Goal: Book appointment/travel/reservation

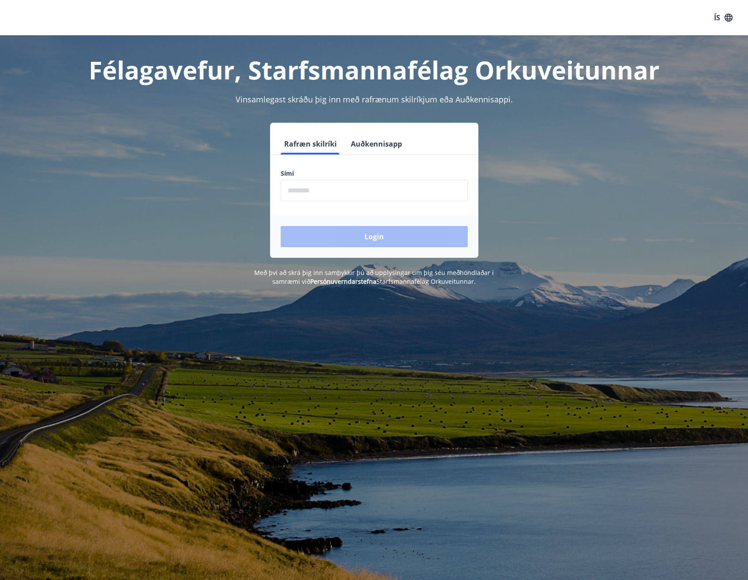
click at [324, 188] on input "phone" at bounding box center [374, 191] width 187 height 22
type input "********"
click at [332, 241] on button "Login" at bounding box center [374, 236] width 187 height 21
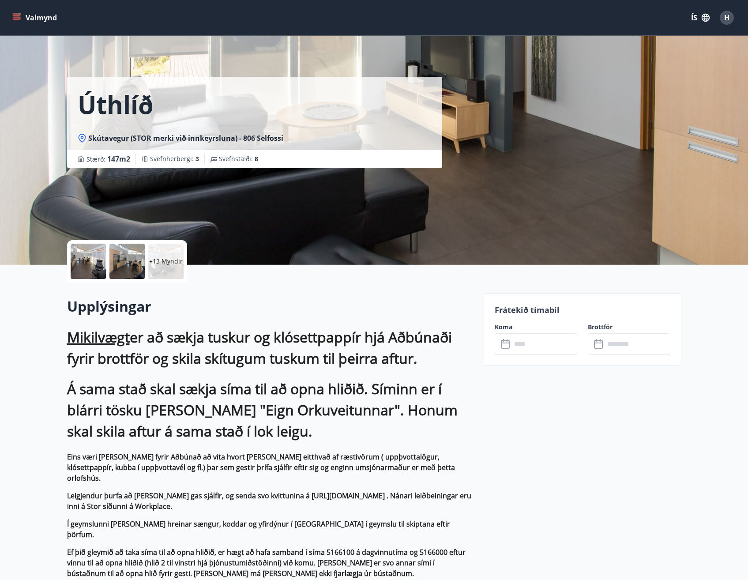
click at [18, 19] on icon "menu" at bounding box center [17, 19] width 8 height 1
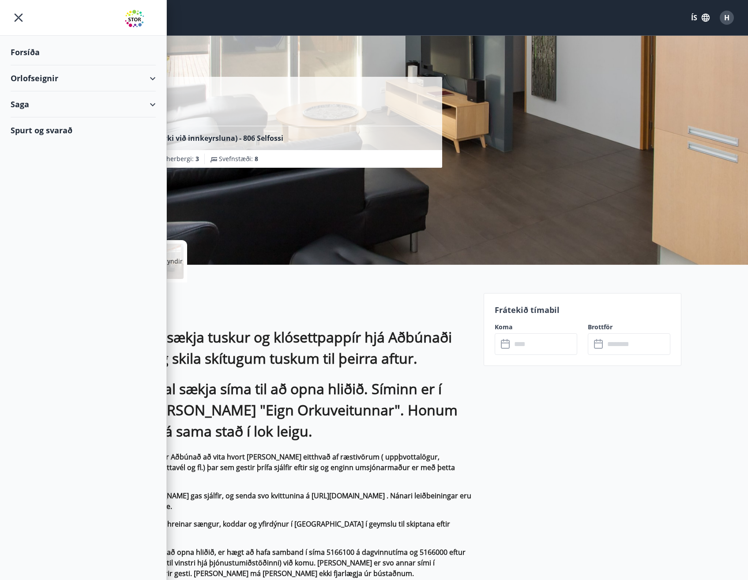
click at [26, 49] on div "Forsíða" at bounding box center [83, 52] width 145 height 26
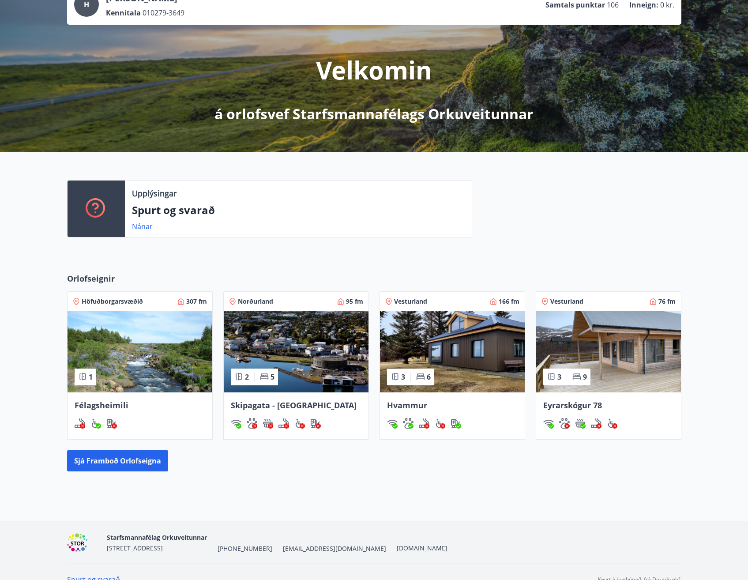
scroll to position [83, 0]
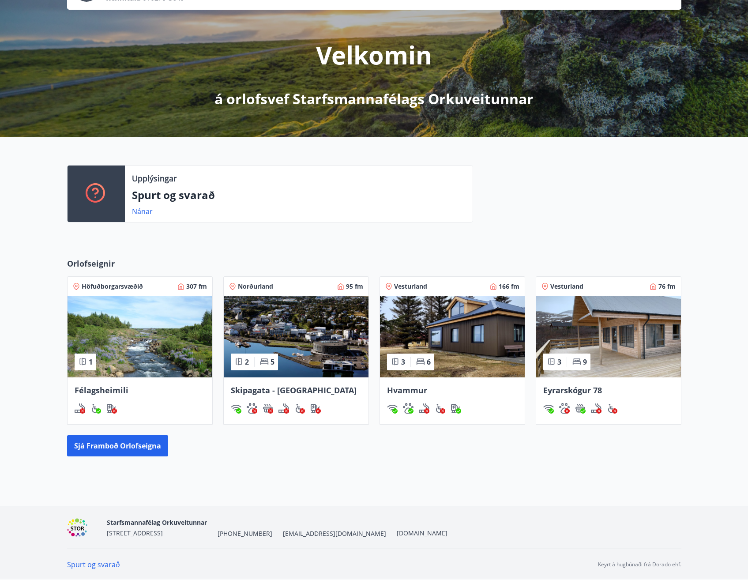
drag, startPoint x: 134, startPoint y: 444, endPoint x: 576, endPoint y: 471, distance: 442.8
click at [571, 472] on div "H Helgi Már Isaksen Kennitala 010279-3649 Samtals punktar 106 Inneign : 0 kr. V…" at bounding box center [374, 228] width 748 height 553
click at [645, 314] on img at bounding box center [608, 336] width 145 height 81
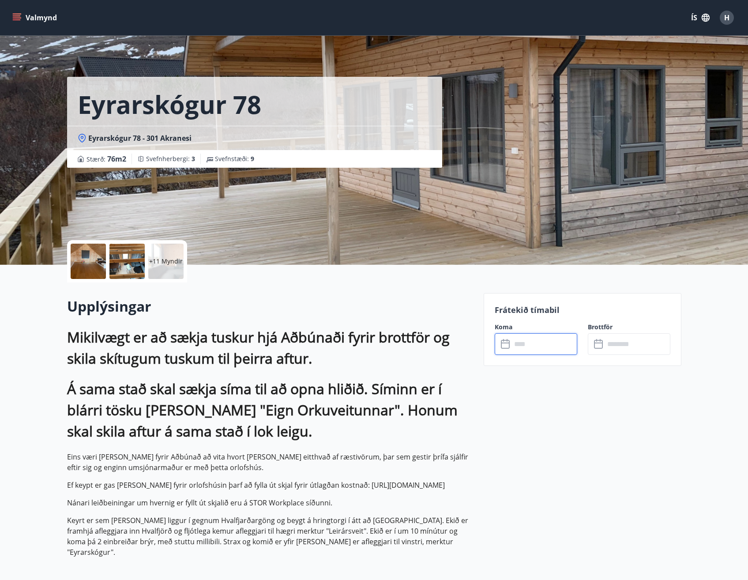
click at [513, 348] on input "text" at bounding box center [544, 344] width 66 height 22
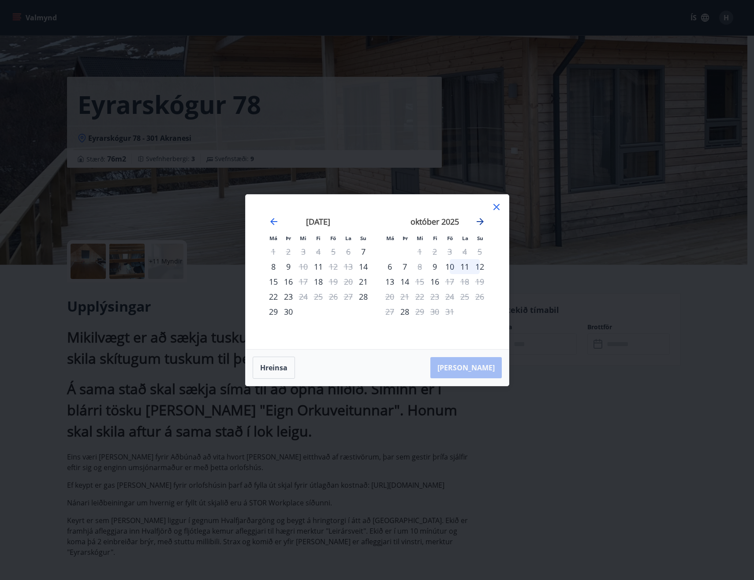
click at [479, 222] on icon "Move forward to switch to the next month." at bounding box center [480, 221] width 11 height 11
click at [479, 223] on icon "Move forward to switch to the next month." at bounding box center [480, 221] width 11 height 11
click at [494, 203] on icon at bounding box center [496, 207] width 11 height 11
